Goal: Task Accomplishment & Management: Use online tool/utility

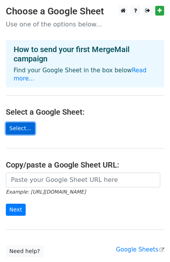
click at [30, 122] on link "Select..." at bounding box center [20, 128] width 29 height 12
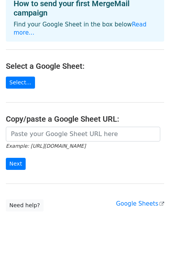
scroll to position [47, 0]
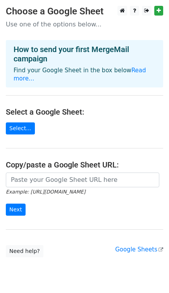
click at [13, 126] on main "Choose a Google Sheet Use one of the options below... How to send your first Me…" at bounding box center [84, 131] width 169 height 251
click at [18, 122] on link "Select..." at bounding box center [20, 128] width 29 height 12
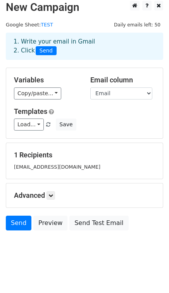
scroll to position [8, 0]
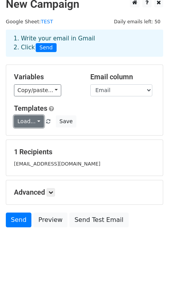
click at [34, 124] on link "Load..." at bounding box center [29, 121] width 30 height 12
click at [99, 123] on div "Load... No templates saved Save" at bounding box center [84, 121] width 153 height 12
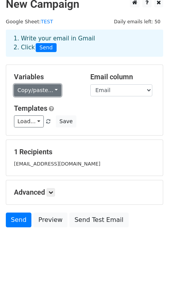
click at [47, 95] on link "Copy/paste..." at bounding box center [37, 90] width 47 height 12
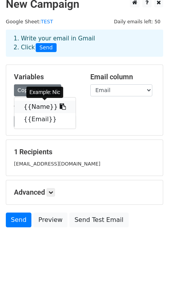
click at [60, 107] on icon at bounding box center [63, 106] width 6 height 6
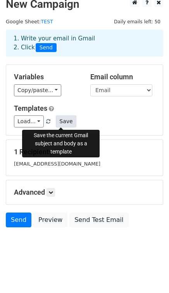
click at [59, 121] on button "Save" at bounding box center [66, 121] width 20 height 12
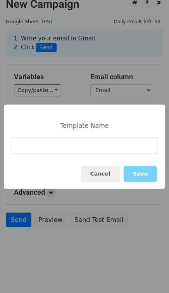
click at [59, 144] on input at bounding box center [85, 145] width 146 height 17
type input "Desktown SEA"
click at [148, 181] on button "Save" at bounding box center [140, 174] width 33 height 16
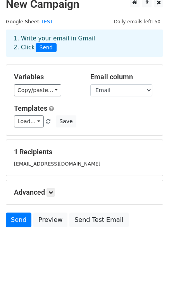
click at [96, 101] on div "Variables Copy/paste... {{Name}} {{Email}} Email column Name Email Templates Lo…" at bounding box center [84, 100] width 157 height 70
click at [37, 122] on link "Load..." at bounding box center [29, 121] width 30 height 12
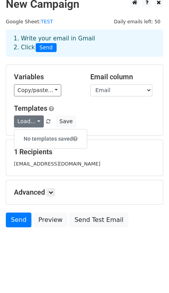
click at [95, 123] on div "Load... No templates saved Save" at bounding box center [84, 121] width 153 height 12
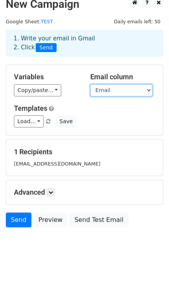
click at [99, 88] on select "Name Email" at bounding box center [122, 90] width 62 height 12
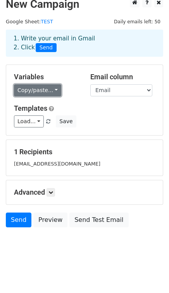
click at [39, 87] on link "Copy/paste..." at bounding box center [37, 90] width 47 height 12
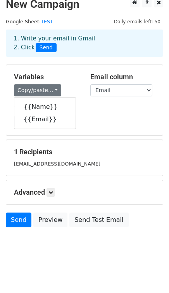
click at [58, 83] on div "Variables Copy/paste... {{Name}} {{Email}}" at bounding box center [46, 85] width 77 height 24
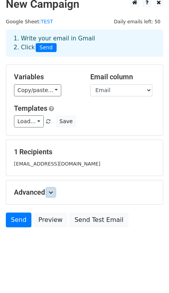
click at [50, 188] on link at bounding box center [51, 192] width 9 height 9
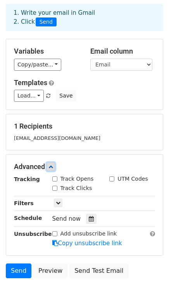
scroll to position [34, 0]
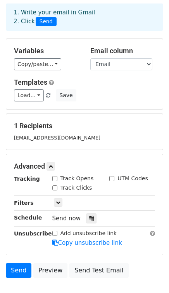
click at [70, 180] on label "Track Opens" at bounding box center [77, 179] width 33 height 8
click at [58, 180] on input "Track Opens" at bounding box center [54, 178] width 5 height 5
checkbox input "true"
click at [68, 187] on label "Track Clicks" at bounding box center [77, 188] width 32 height 8
click at [58, 187] on input "Track Clicks" at bounding box center [54, 187] width 5 height 5
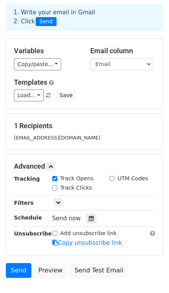
checkbox input "true"
click at [55, 201] on link at bounding box center [58, 202] width 9 height 9
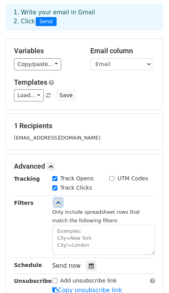
click at [55, 201] on link at bounding box center [58, 202] width 9 height 9
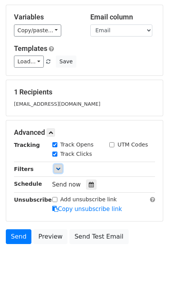
scroll to position [72, 0]
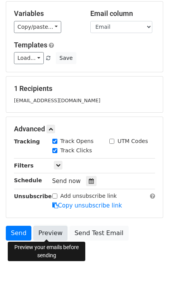
click at [40, 235] on link "Preview" at bounding box center [50, 233] width 34 height 15
click at [38, 237] on link "Preview" at bounding box center [50, 233] width 34 height 15
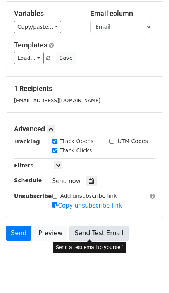
click at [93, 236] on link "Send Test Email" at bounding box center [99, 233] width 59 height 15
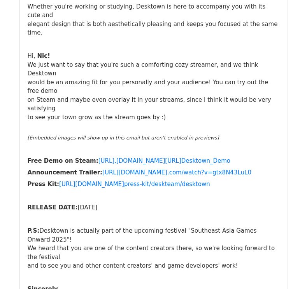
scroll to position [218, 0]
